Goal: Information Seeking & Learning: Compare options

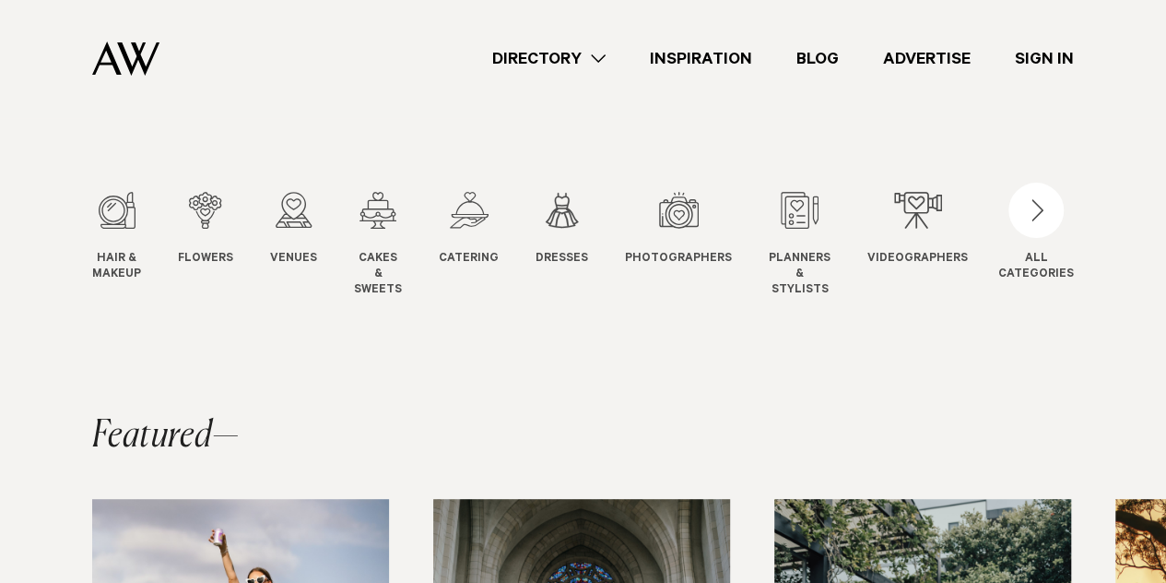
scroll to position [214, 0]
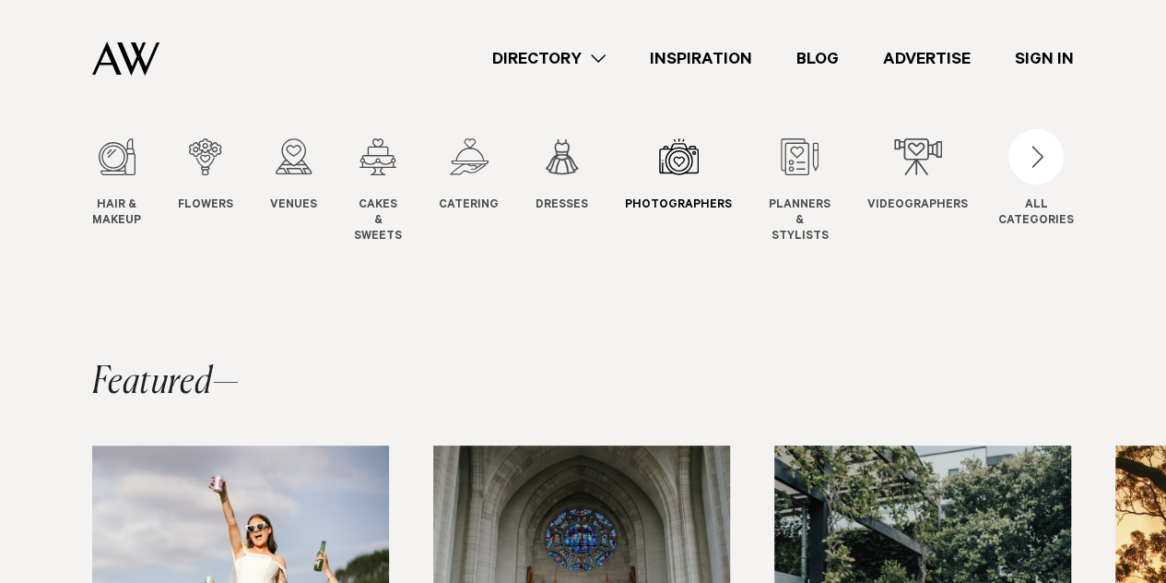
click at [661, 182] on link "Photographers Photo" at bounding box center [678, 176] width 107 height 76
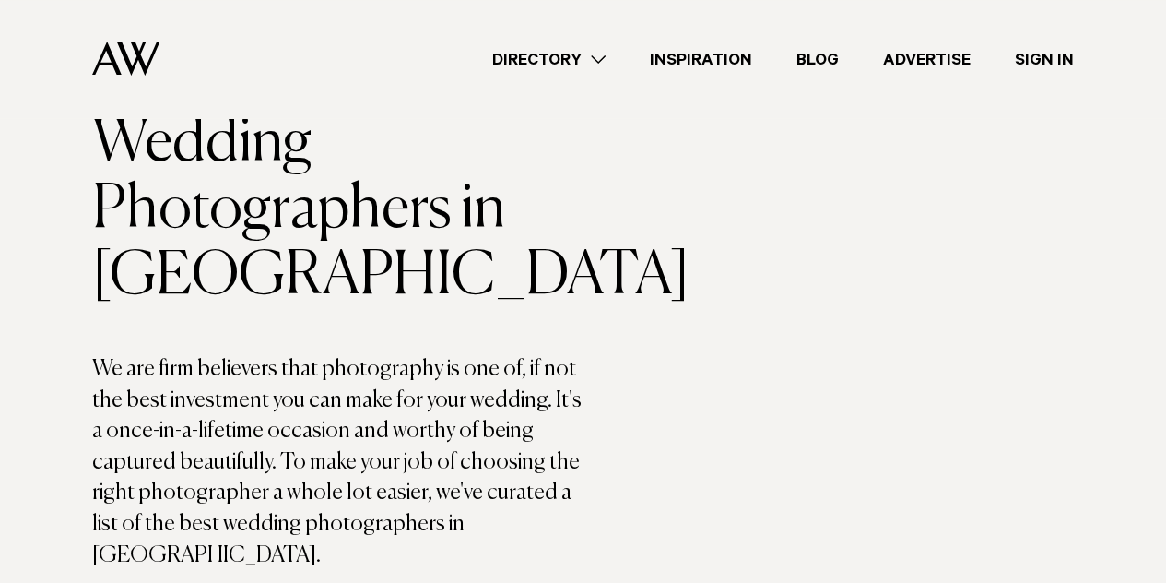
scroll to position [129, 0]
click at [606, 54] on link "Directory" at bounding box center [549, 59] width 158 height 25
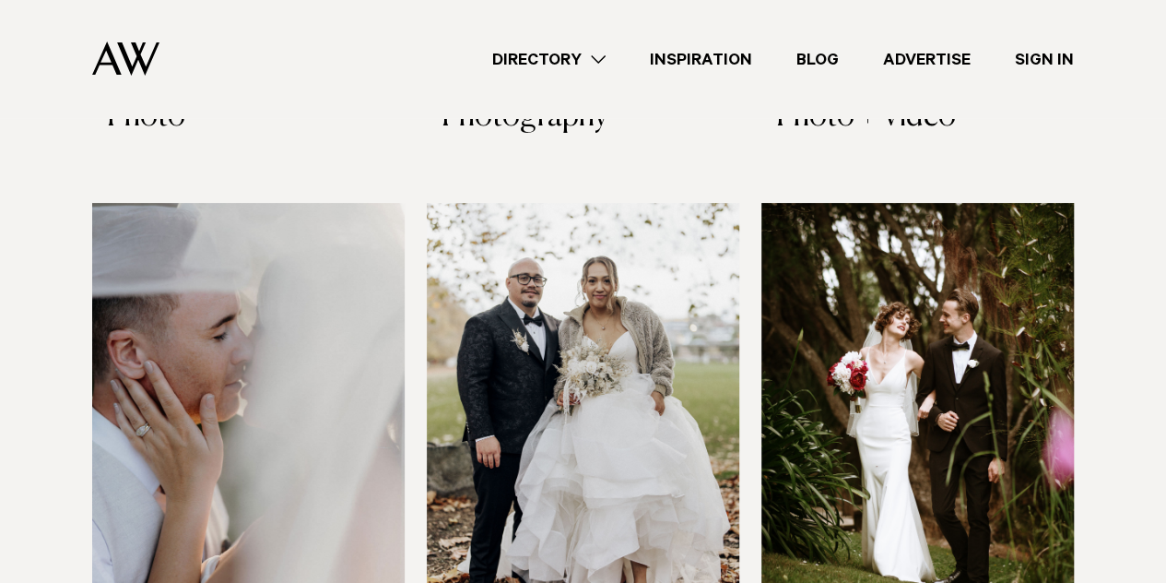
scroll to position [3607, 0]
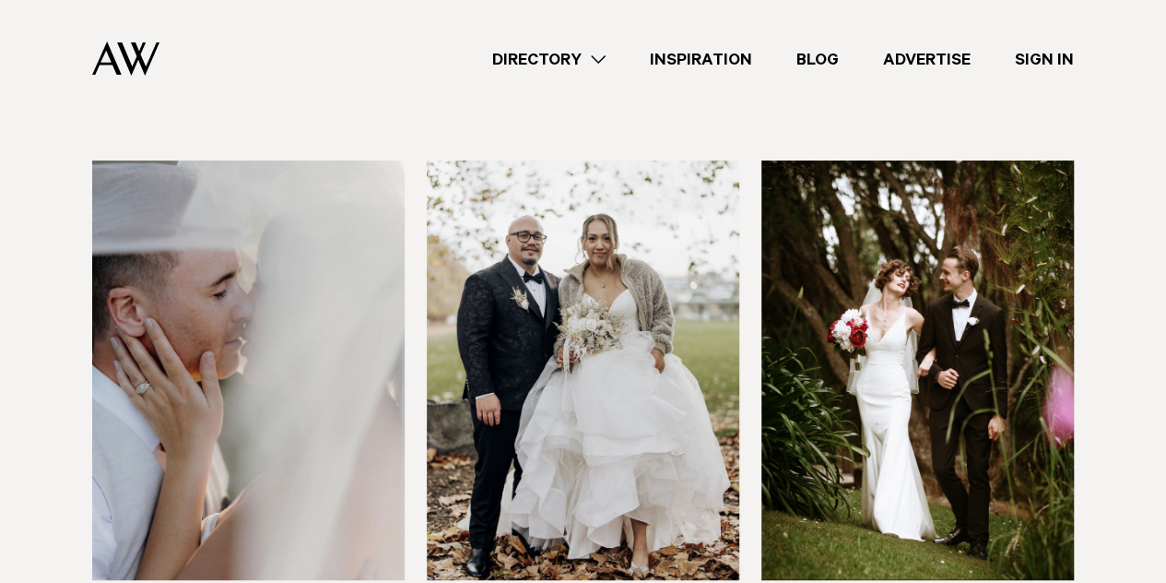
click at [617, 266] on img at bounding box center [583, 369] width 313 height 419
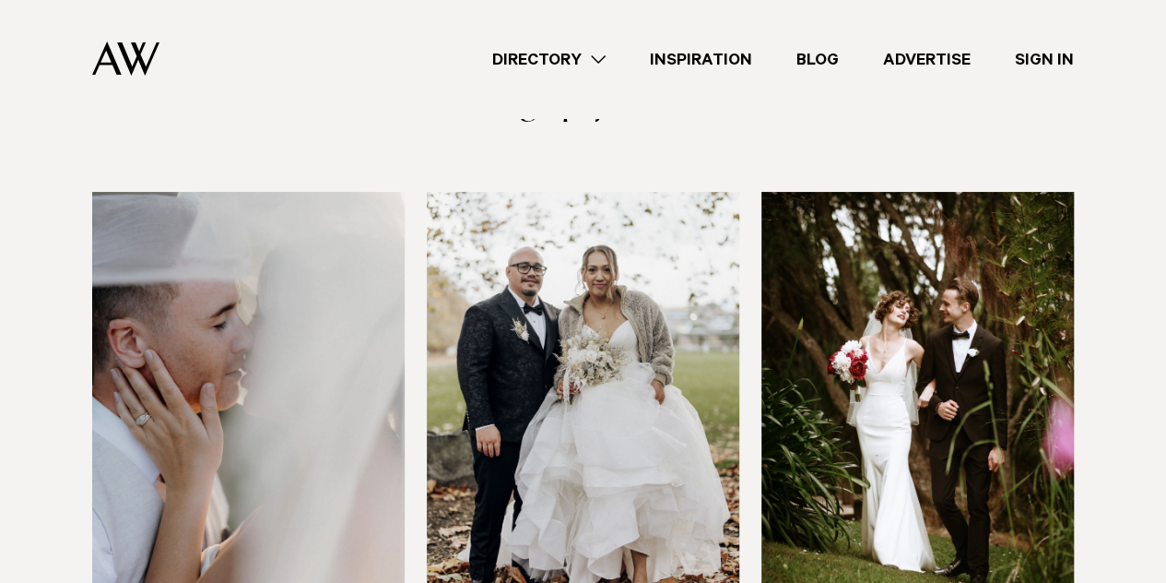
click at [234, 443] on img at bounding box center [248, 401] width 313 height 419
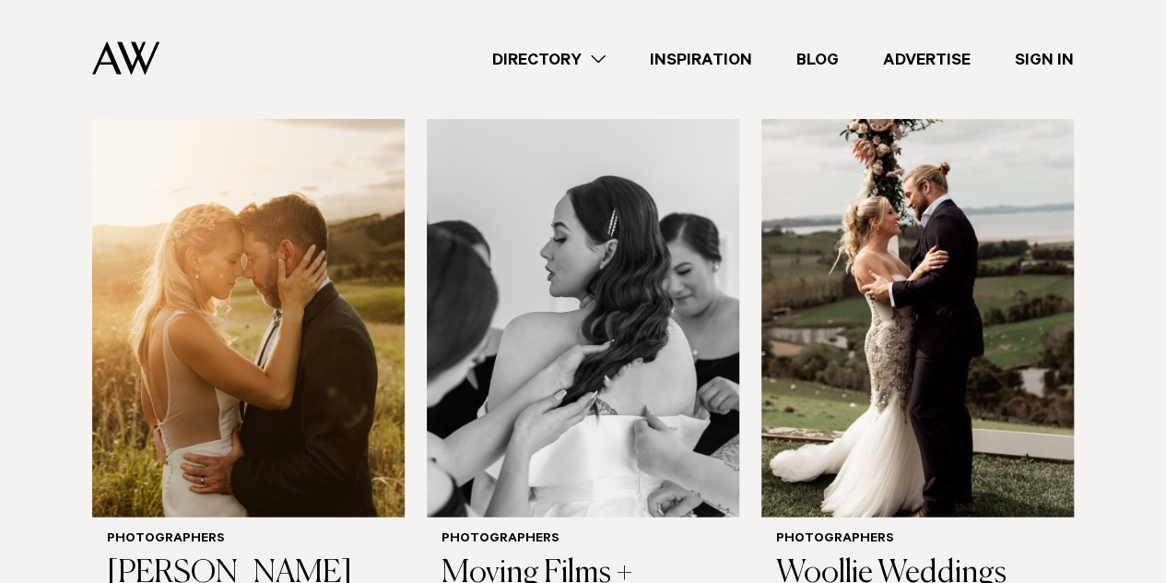
scroll to position [5504, 0]
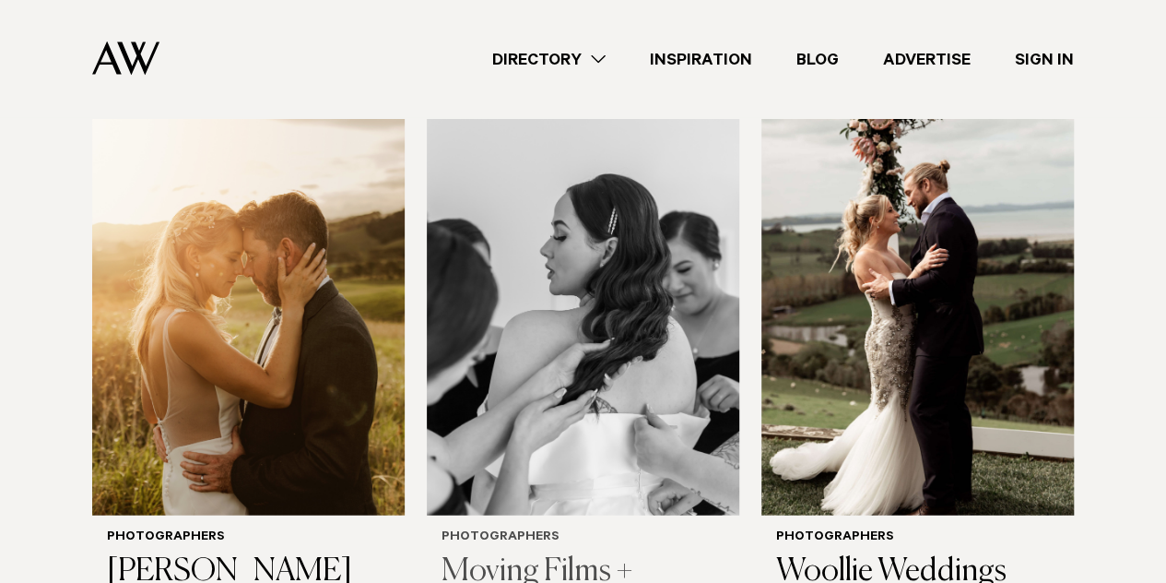
click at [507, 307] on img at bounding box center [583, 305] width 313 height 419
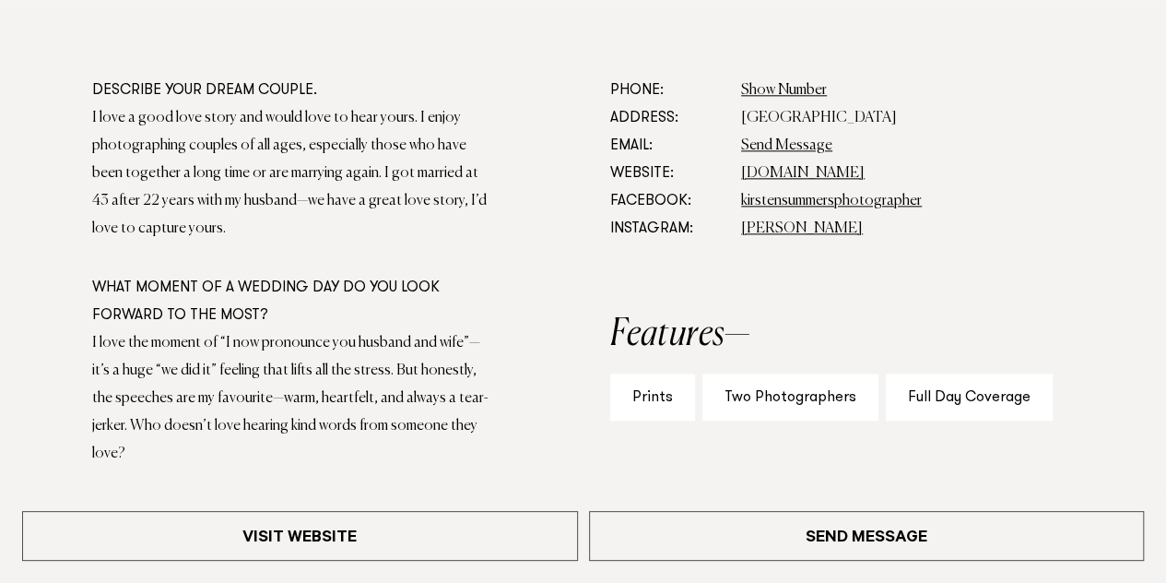
scroll to position [1052, 0]
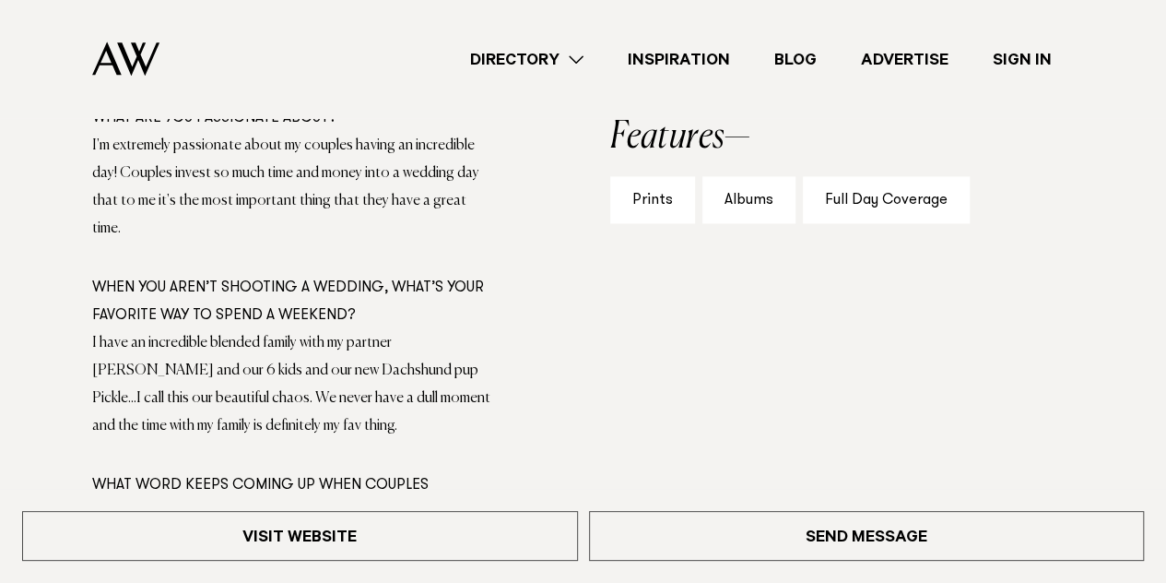
scroll to position [1217, 0]
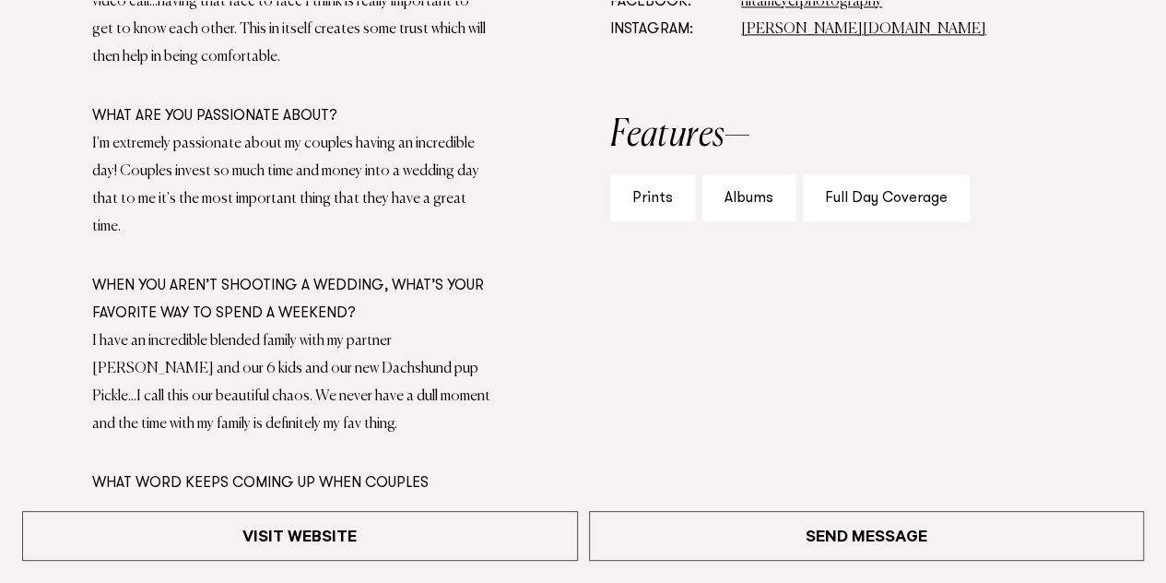
click at [867, 201] on div "Full Day Coverage" at bounding box center [886, 197] width 167 height 47
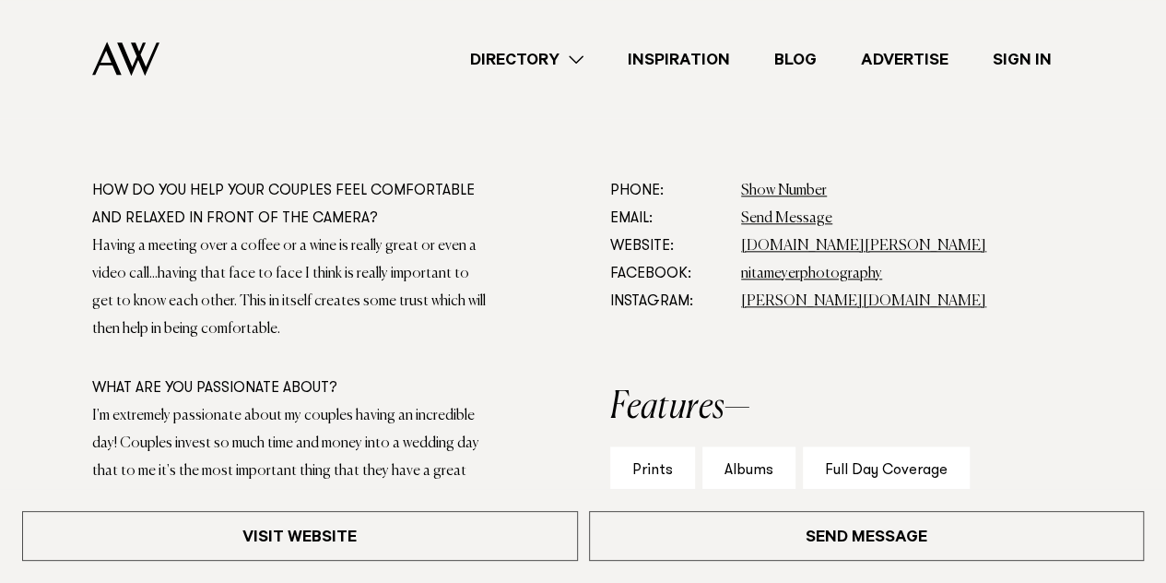
scroll to position [946, 0]
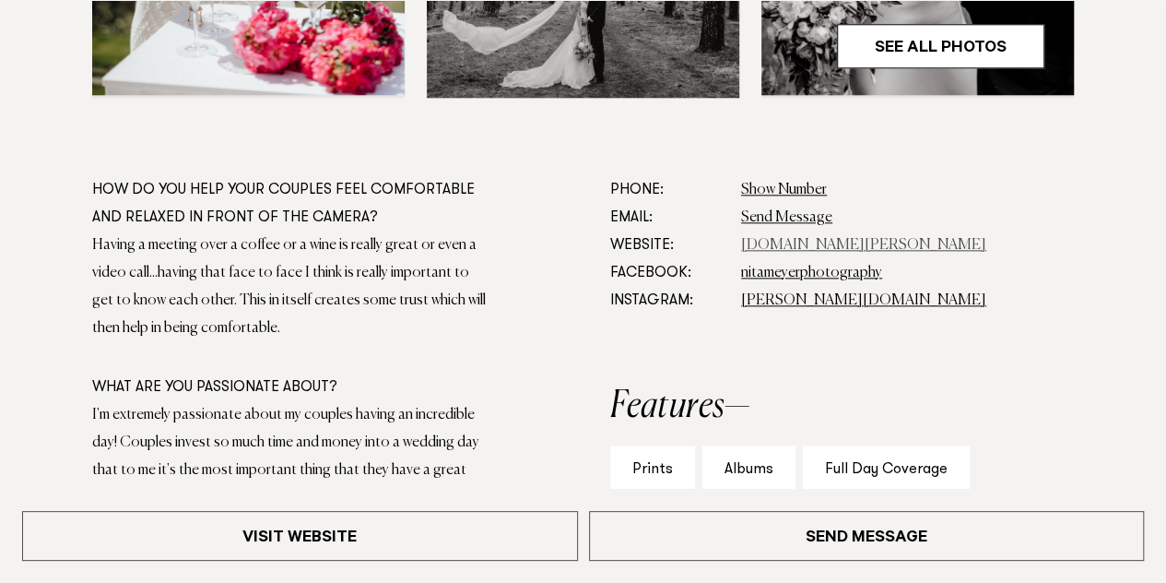
click at [756, 245] on link "www.nita.co.nz" at bounding box center [863, 245] width 245 height 15
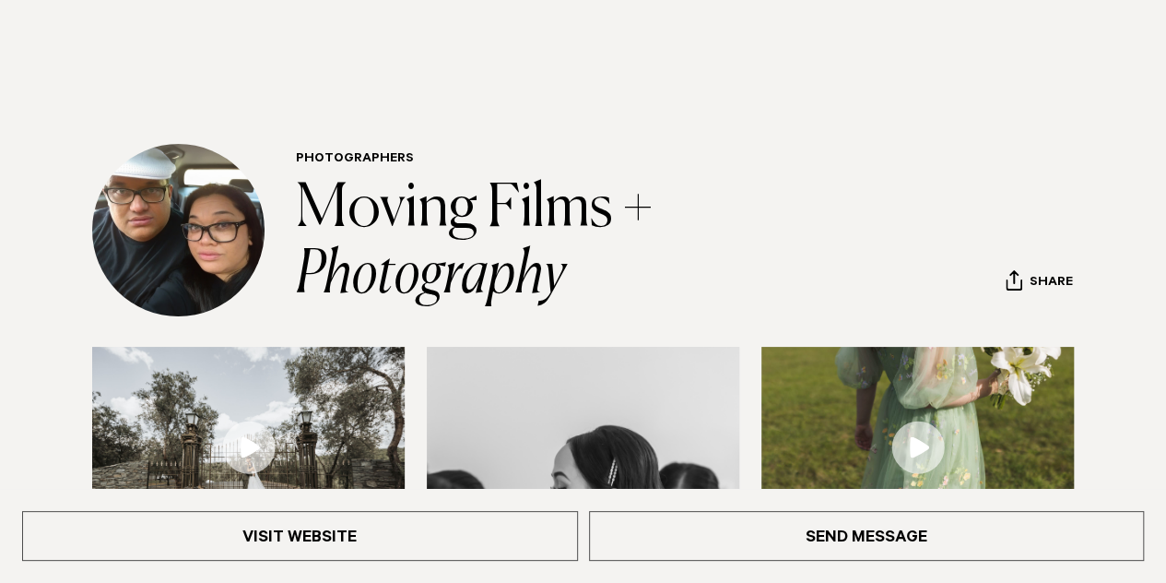
scroll to position [53, 0]
click at [195, 215] on img at bounding box center [178, 229] width 172 height 172
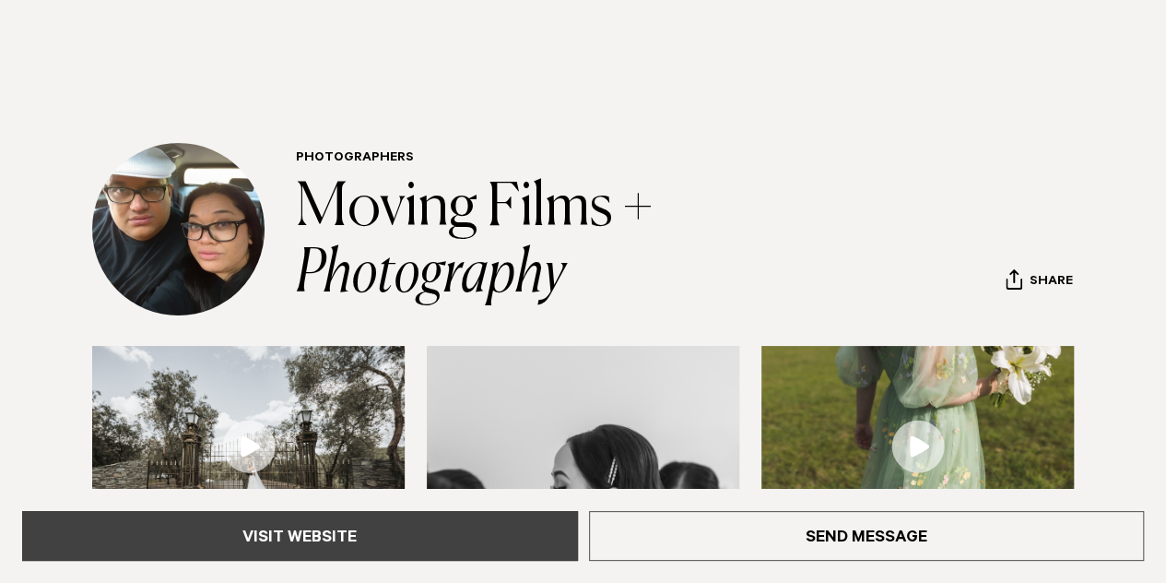
click at [450, 539] on link "Visit Website" at bounding box center [300, 536] width 556 height 50
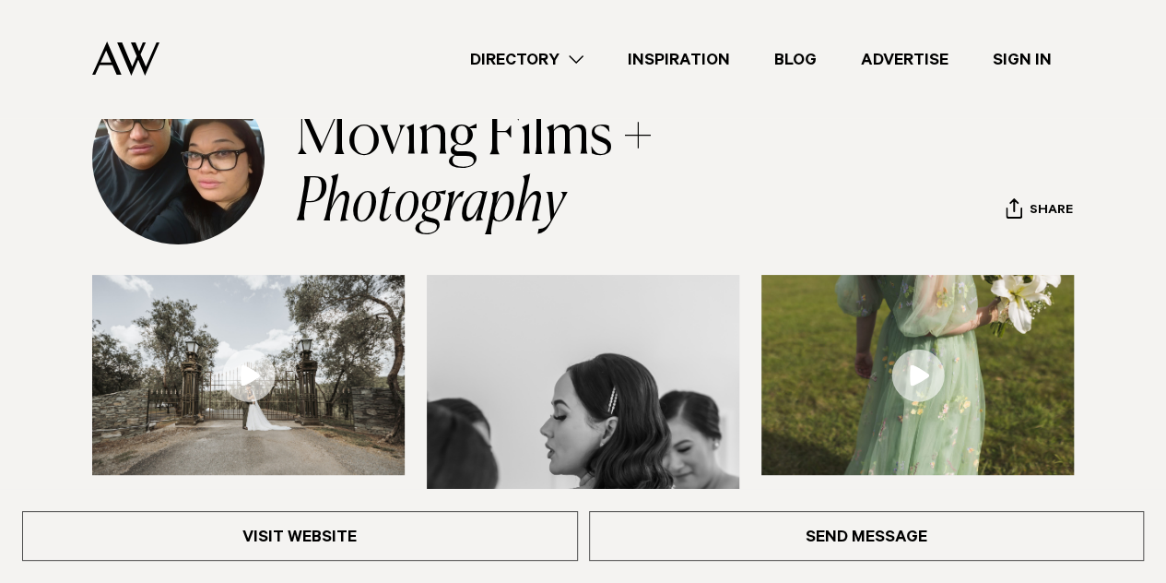
scroll to position [122, 0]
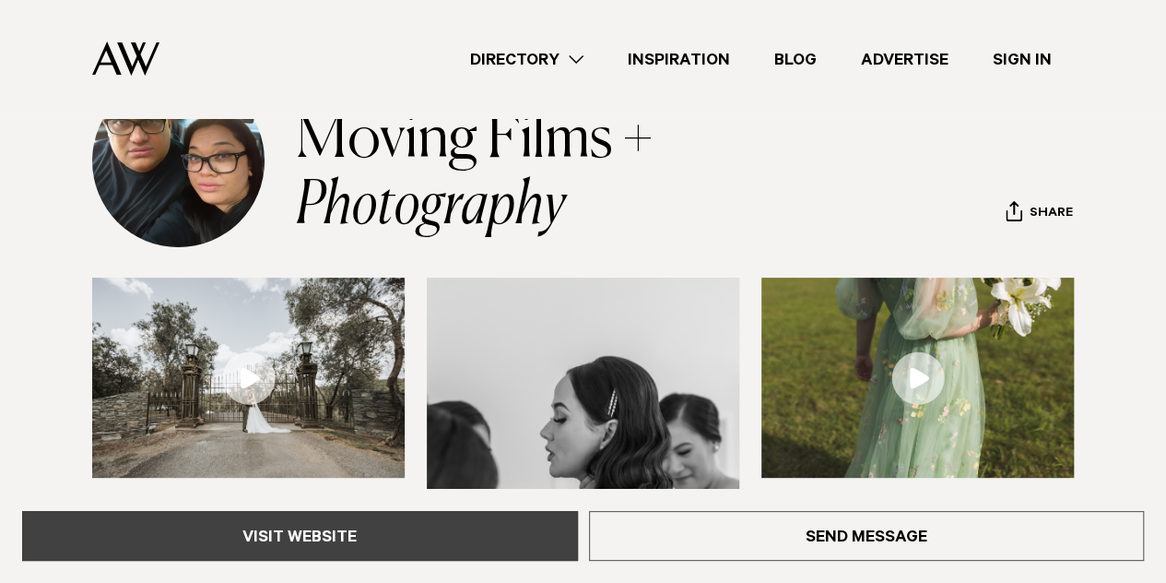
click at [380, 550] on link "Visit Website" at bounding box center [300, 536] width 556 height 50
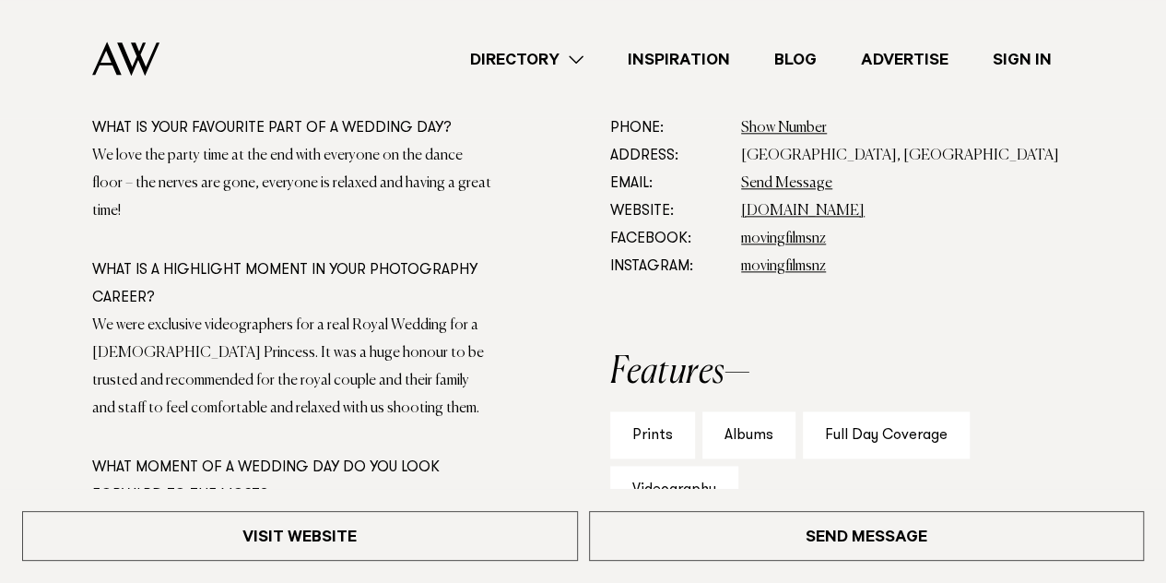
scroll to position [1009, 0]
